Goal: Task Accomplishment & Management: Manage account settings

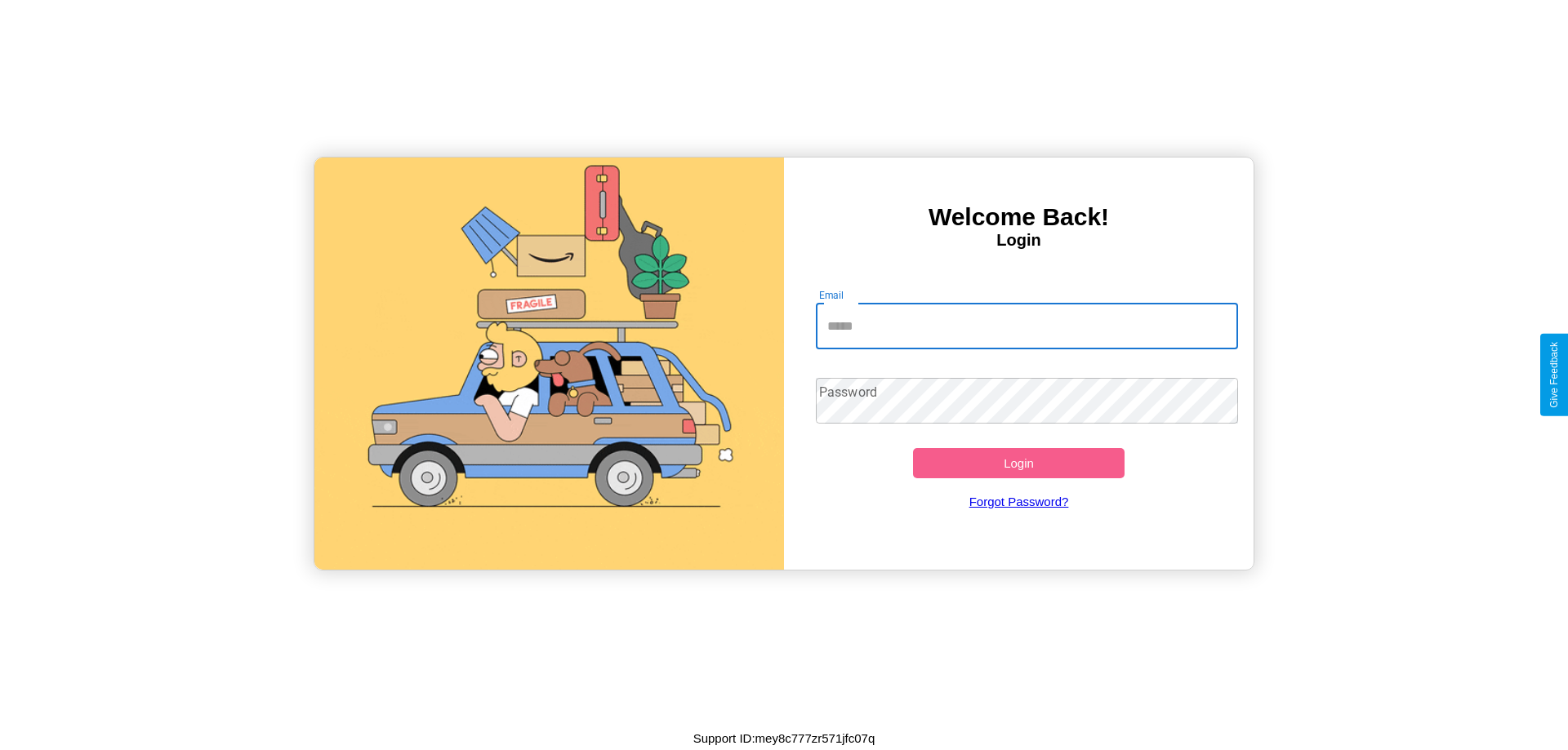
click at [1026, 326] on input "Email" at bounding box center [1026, 327] width 423 height 46
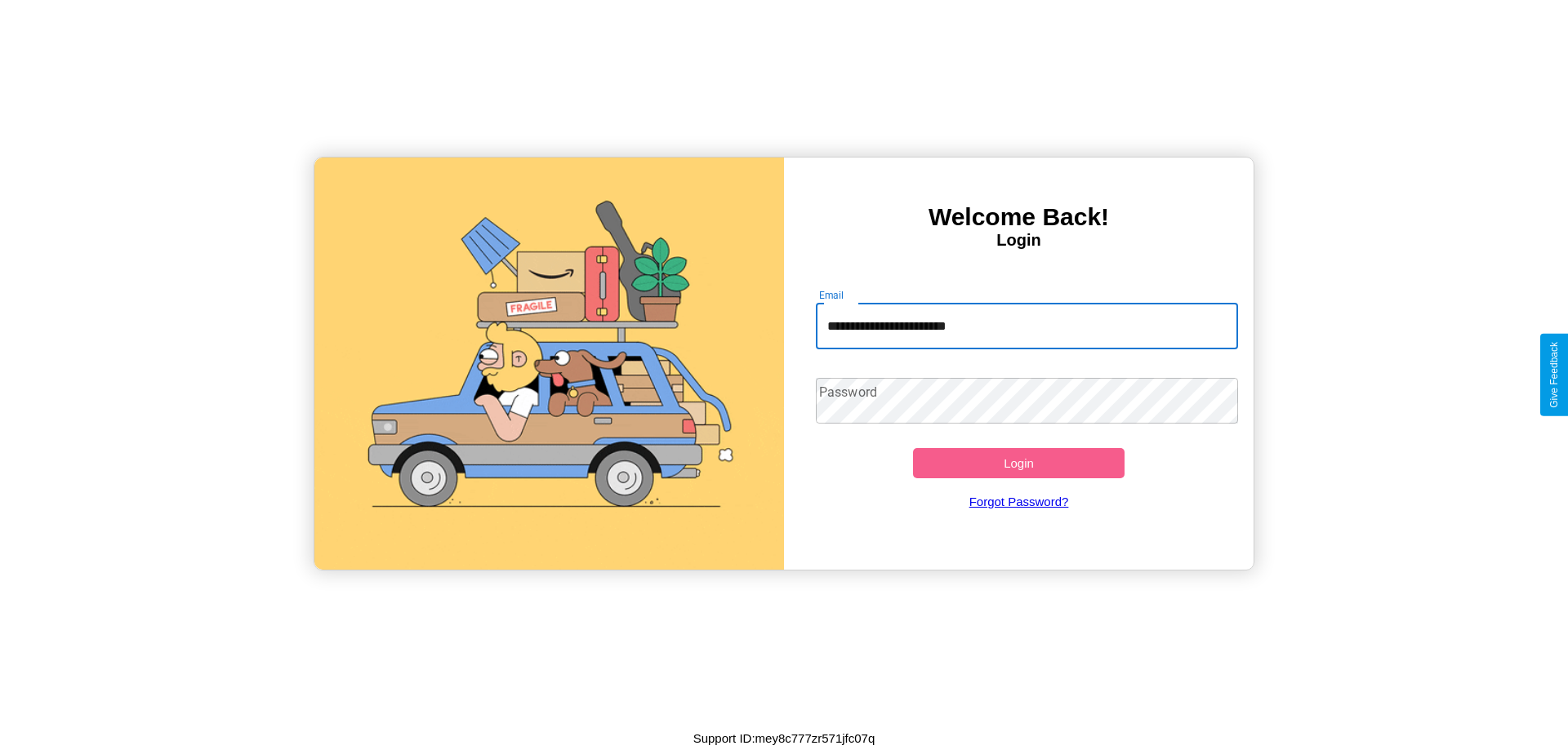
type input "**********"
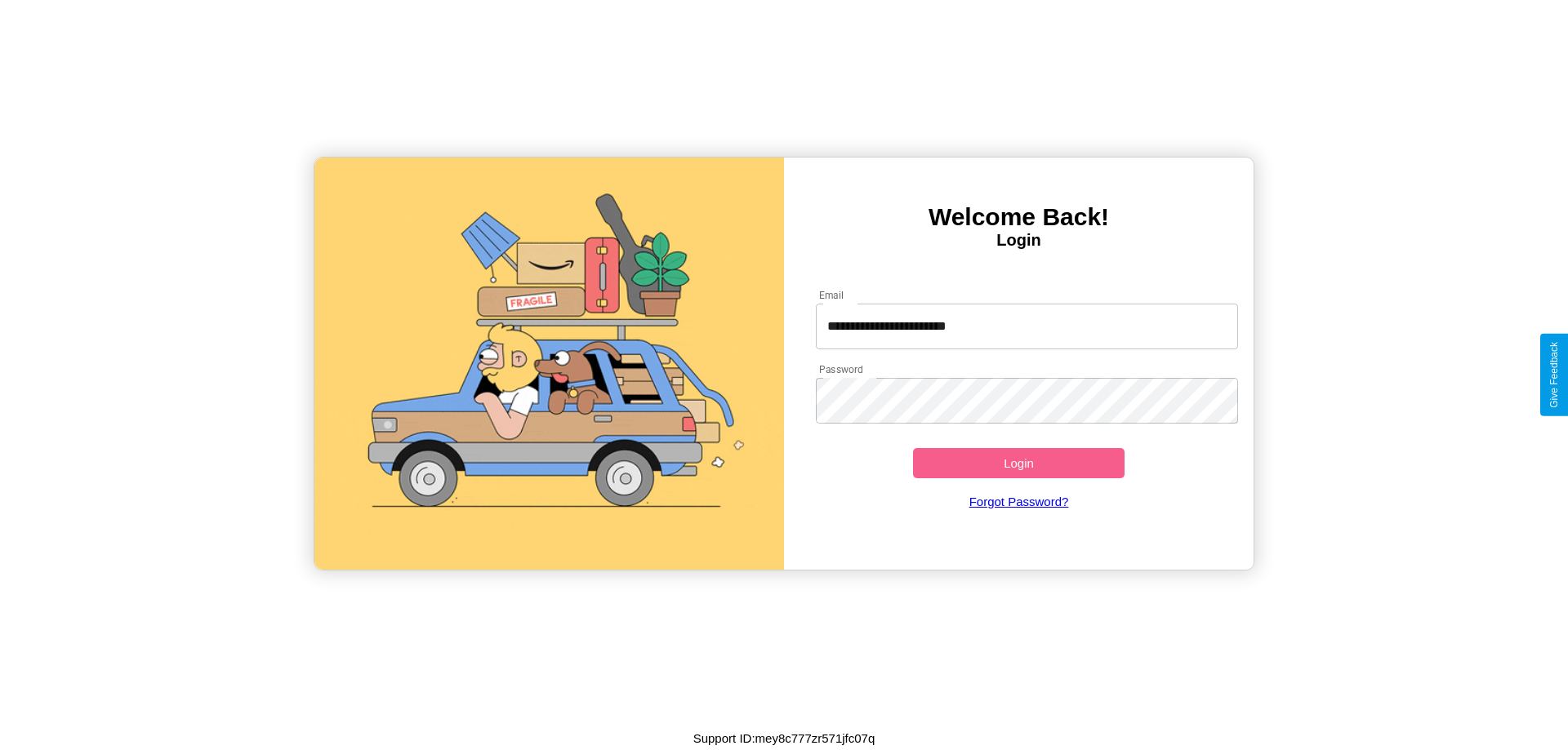
click at [1018, 463] on button "Login" at bounding box center [1018, 463] width 211 height 30
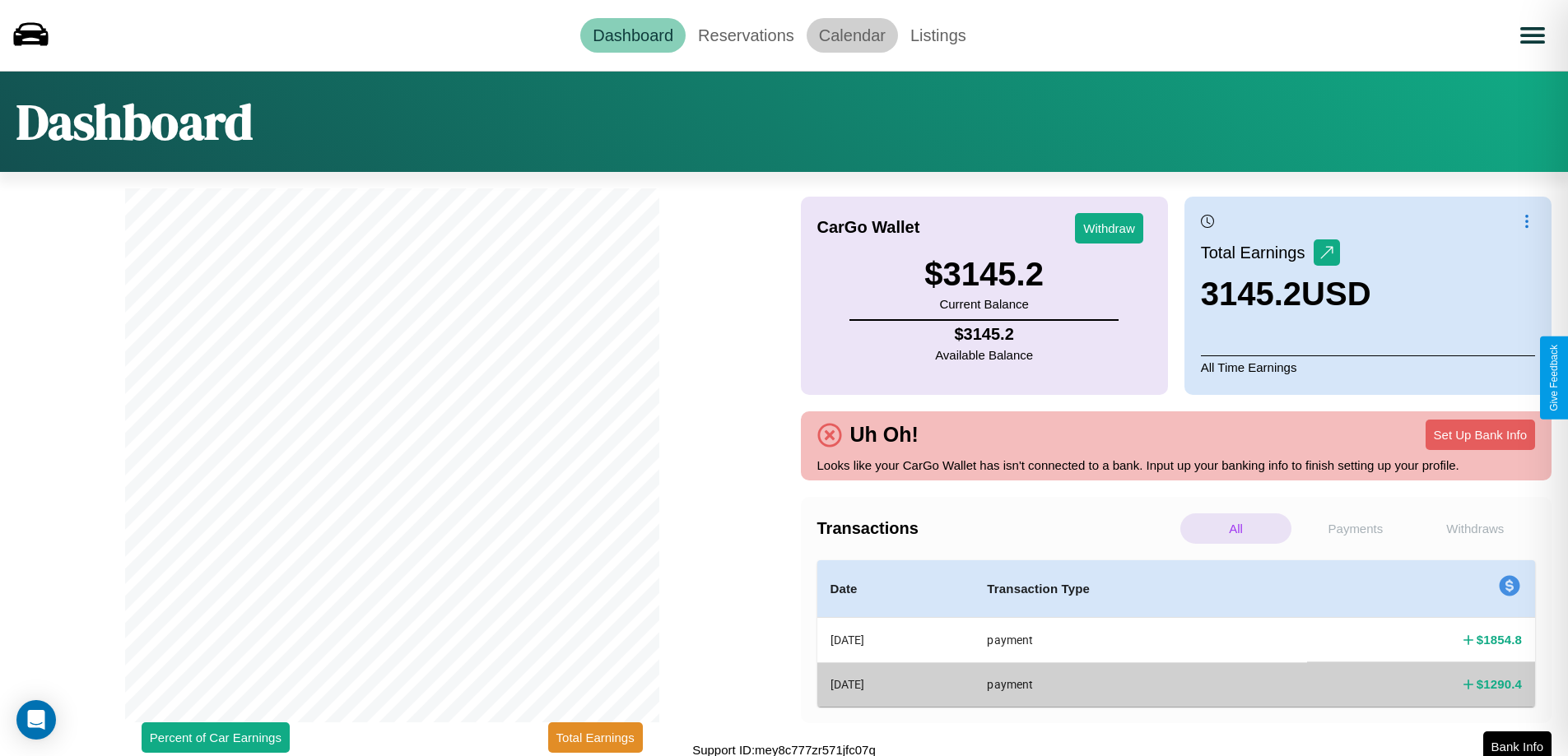
click at [852, 34] on link "Calendar" at bounding box center [852, 35] width 92 height 34
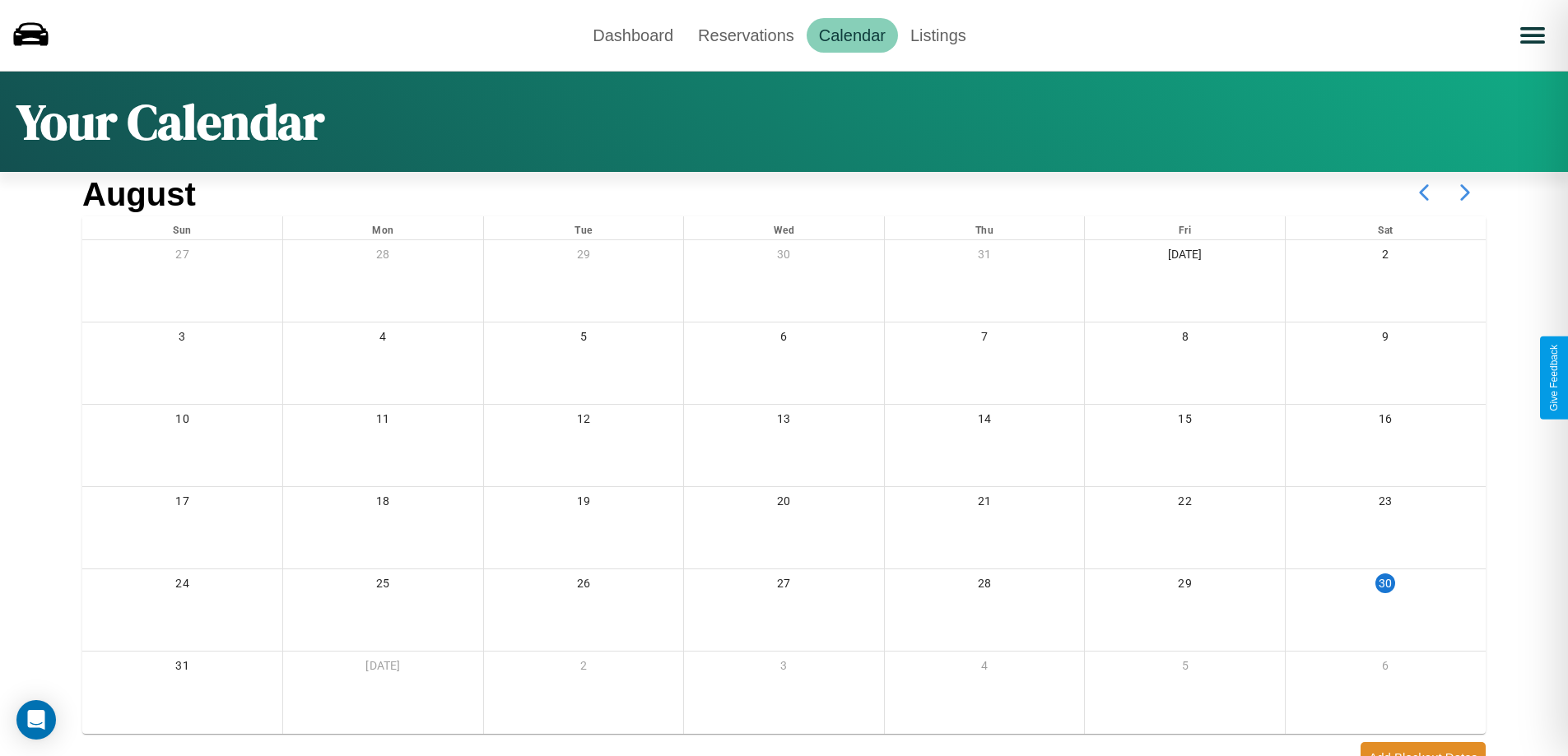
click at [1465, 192] on icon at bounding box center [1465, 192] width 41 height 41
click at [746, 34] on link "Reservations" at bounding box center [746, 35] width 121 height 34
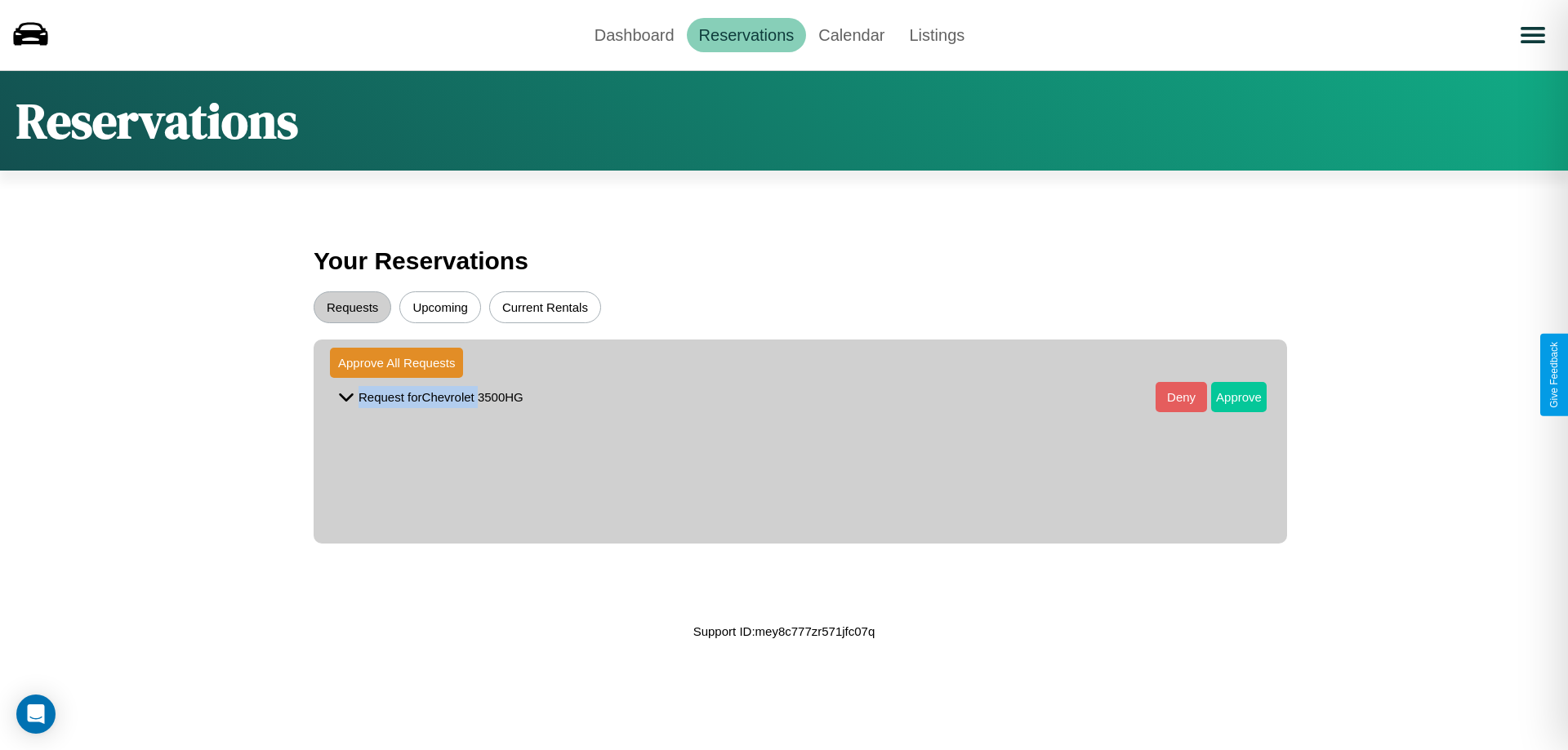
click at [1226, 397] on button "Approve" at bounding box center [1238, 397] width 55 height 30
